Goal: Task Accomplishment & Management: Manage account settings

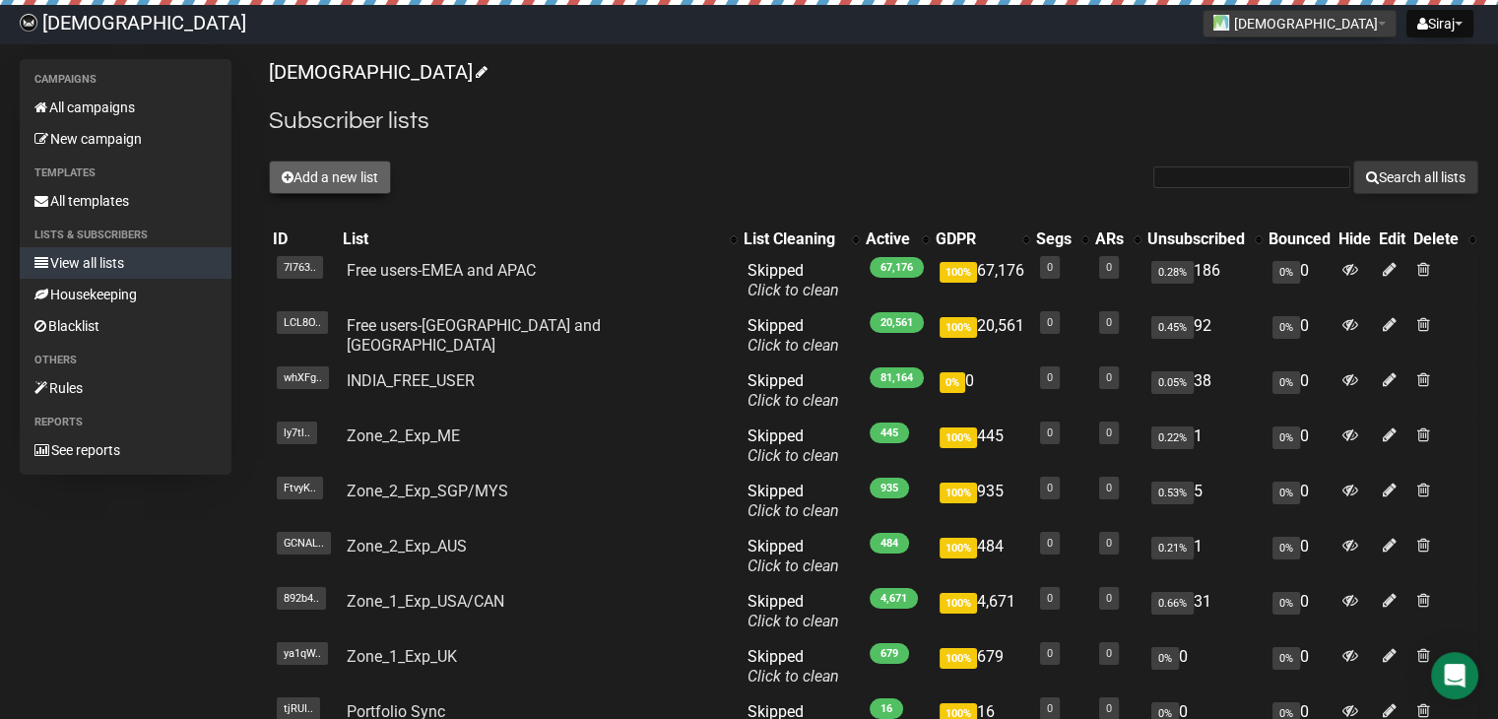
click at [305, 172] on button "Add a new list" at bounding box center [330, 176] width 122 height 33
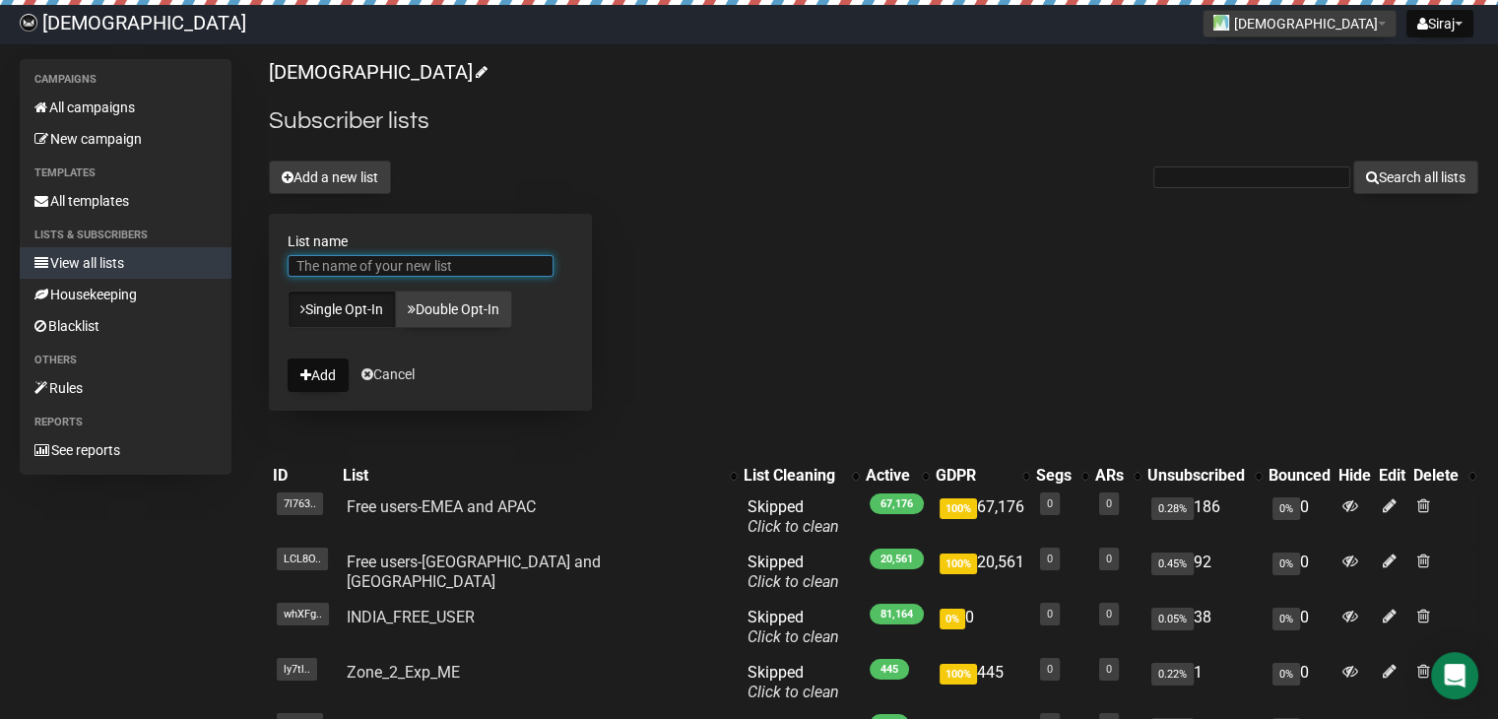
click at [359, 261] on input "List name" at bounding box center [421, 266] width 266 height 22
click at [777, 292] on div "Islamicly Subscriber lists Add a new list Search all lists List name Free gold …" at bounding box center [873, 589] width 1209 height 1060
click at [402, 265] on input "Free gold user" at bounding box center [421, 266] width 266 height 22
drag, startPoint x: 433, startPoint y: 266, endPoint x: 147, endPoint y: 262, distance: 286.5
click at [148, 262] on div "Campaigns All campaigns New campaign Templates All templates Lists & subscriber…" at bounding box center [749, 589] width 1458 height 1060
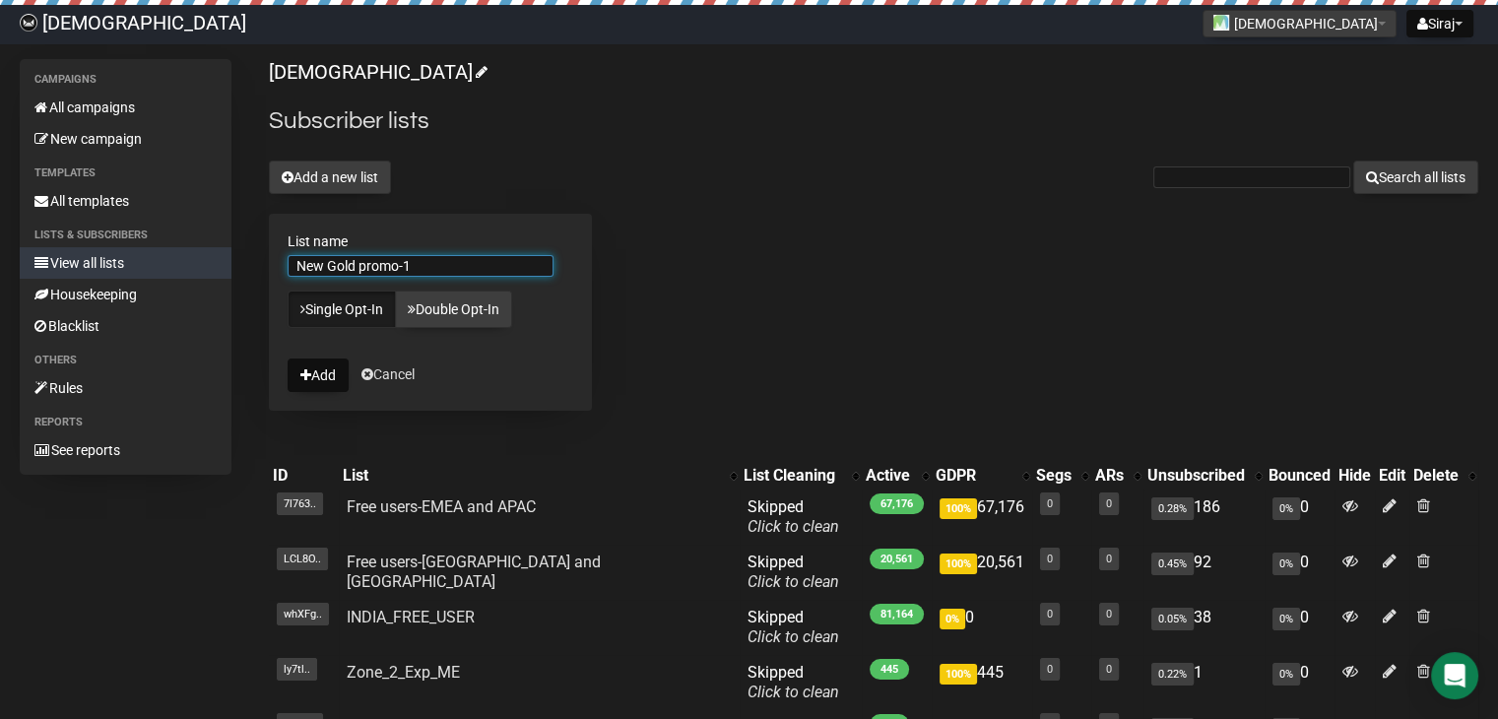
type input "New Gold promo-1"
drag, startPoint x: 899, startPoint y: 166, endPoint x: 873, endPoint y: 172, distance: 26.3
click at [899, 166] on div "Add a new list Search all lists" at bounding box center [873, 176] width 1209 height 33
click at [303, 376] on icon "submit" at bounding box center [305, 375] width 11 height 14
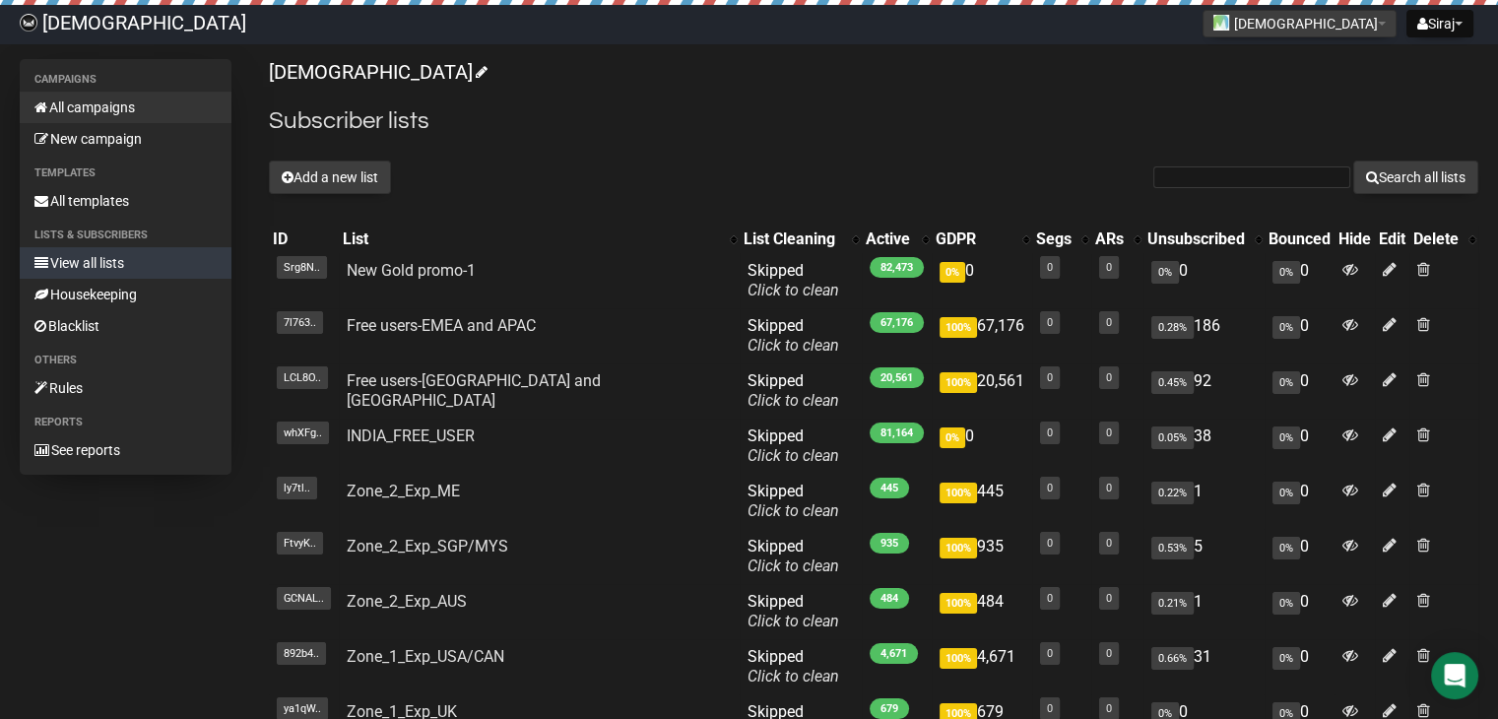
click at [119, 108] on link "All campaigns" at bounding box center [126, 108] width 212 height 32
